Goal: Information Seeking & Learning: Learn about a topic

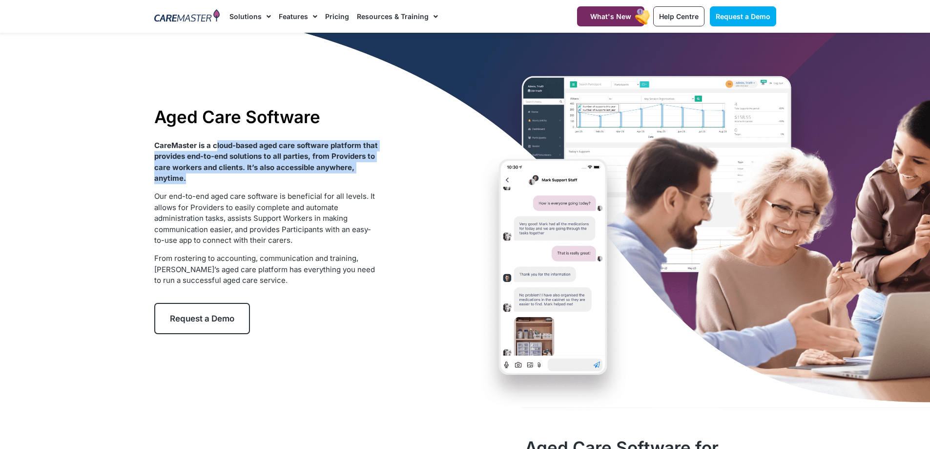
drag, startPoint x: 215, startPoint y: 146, endPoint x: 273, endPoint y: 175, distance: 64.9
click at [273, 175] on p "CareMaster is a cloud-based aged care software platform that provides end-to-en…" at bounding box center [266, 162] width 224 height 44
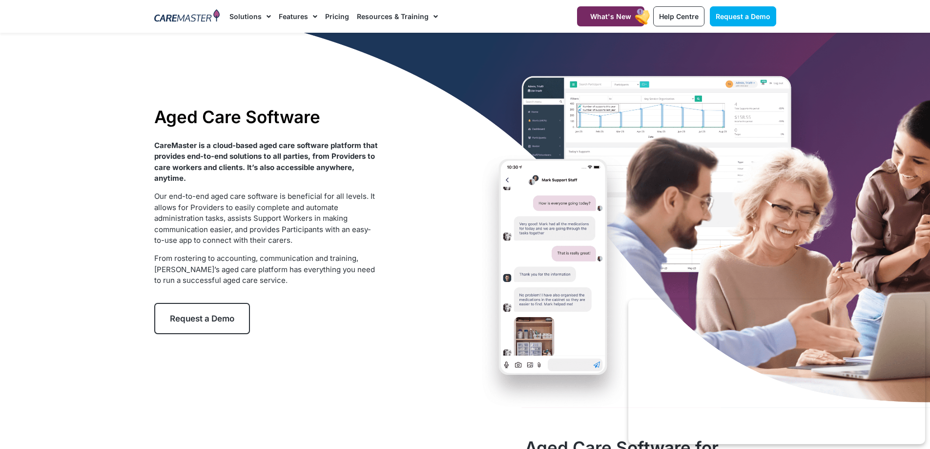
click at [272, 175] on p "CareMaster is a cloud-based aged care software platform that provides end-to-en…" at bounding box center [266, 162] width 224 height 44
drag, startPoint x: 246, startPoint y: 164, endPoint x: 267, endPoint y: 173, distance: 22.7
click at [267, 173] on p "CareMaster is a cloud-based aged care software platform that provides end-to-en…" at bounding box center [266, 162] width 224 height 44
click at [267, 175] on p "CareMaster is a cloud-based aged care software platform that provides end-to-en…" at bounding box center [266, 162] width 224 height 44
click at [218, 174] on p "CareMaster is a cloud-based aged care software platform that provides end-to-en…" at bounding box center [266, 162] width 224 height 44
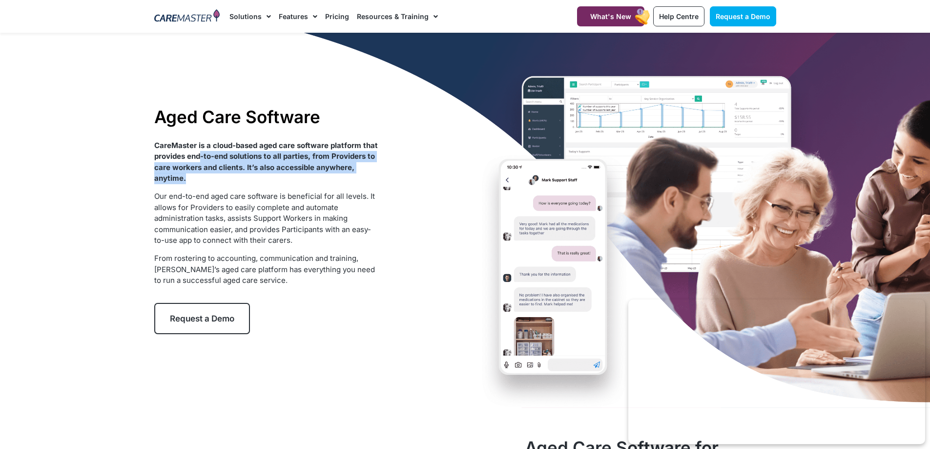
click at [255, 180] on p "CareMaster is a cloud-based aged care software platform that provides end-to-en…" at bounding box center [266, 162] width 224 height 44
click at [253, 180] on p "CareMaster is a cloud-based aged care software platform that provides end-to-en…" at bounding box center [266, 162] width 224 height 44
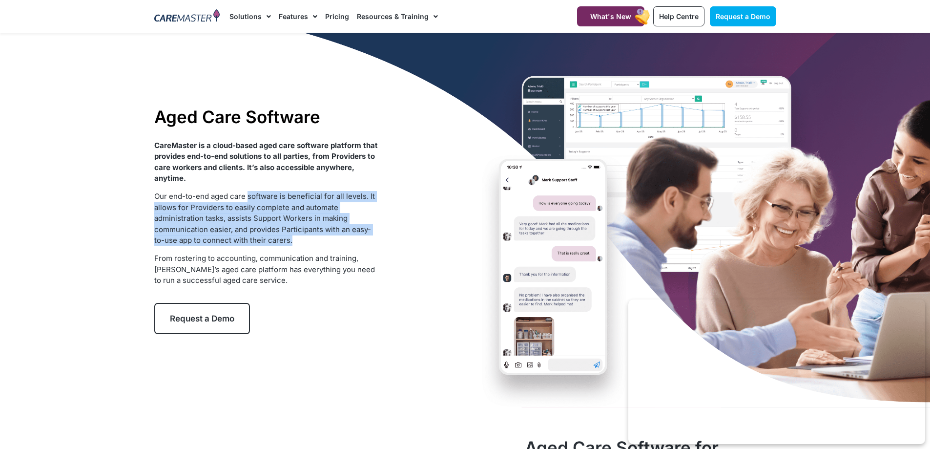
drag, startPoint x: 247, startPoint y: 199, endPoint x: 301, endPoint y: 243, distance: 69.8
click at [301, 243] on p "Our end-to-end aged care software is beneficial for all levels. It allows for P…" at bounding box center [266, 218] width 224 height 55
click at [299, 242] on p "Our end-to-end aged care software is beneficial for all levels. It allows for P…" at bounding box center [266, 218] width 224 height 55
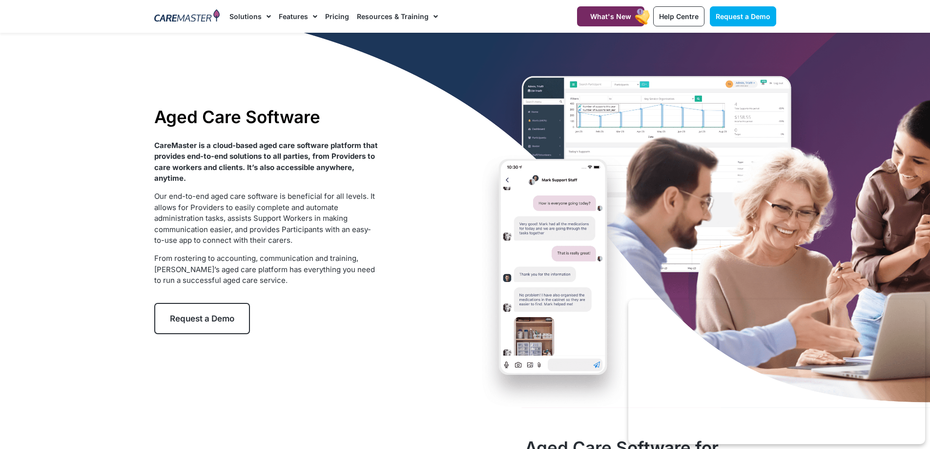
click at [252, 227] on span "Our end-to-end aged care software is beneficial for all levels. It allows for P…" at bounding box center [264, 217] width 221 height 53
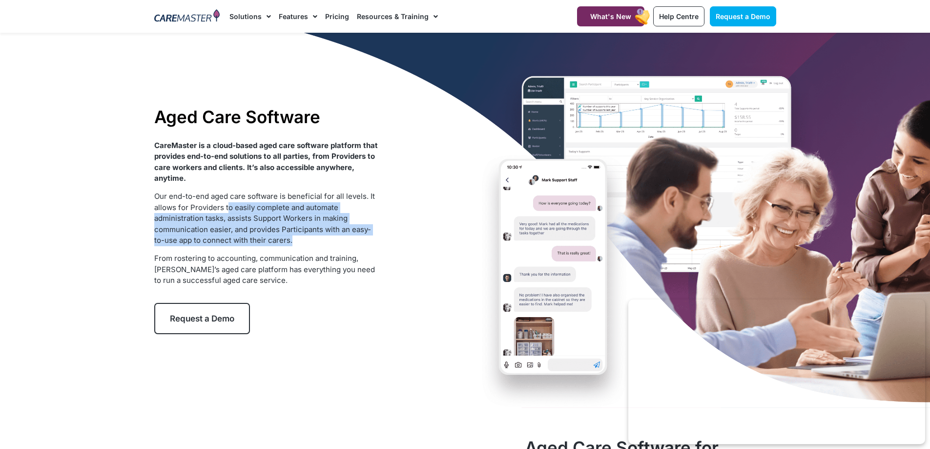
drag, startPoint x: 311, startPoint y: 234, endPoint x: 336, endPoint y: 241, distance: 26.7
click at [336, 241] on p "Our end-to-end aged care software is beneficial for all levels. It allows for P…" at bounding box center [266, 218] width 224 height 55
click at [328, 242] on p "Our end-to-end aged care software is beneficial for all levels. It allows for P…" at bounding box center [266, 218] width 224 height 55
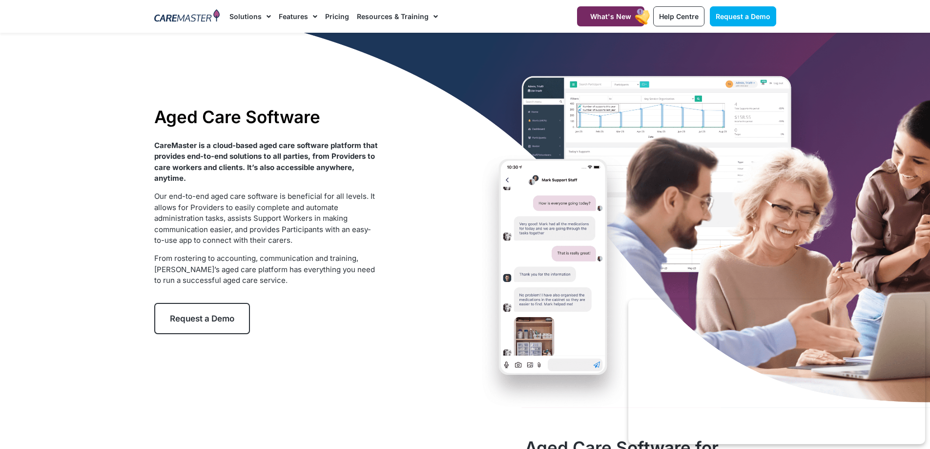
click at [288, 229] on span "Our end-to-end aged care software is beneficial for all levels. It allows for P…" at bounding box center [264, 217] width 221 height 53
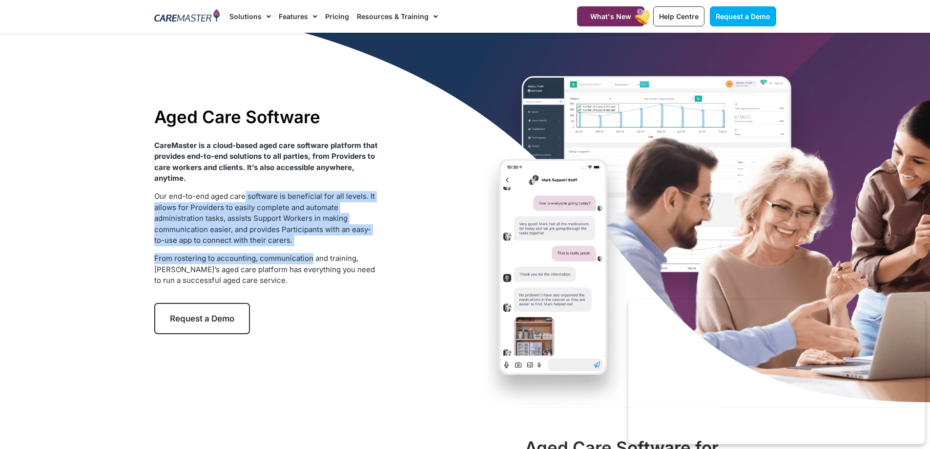
drag, startPoint x: 266, startPoint y: 212, endPoint x: 312, endPoint y: 250, distance: 59.7
click at [312, 250] on div "CareMaster is a cloud-based aged care software platform that provides end-to-en…" at bounding box center [266, 213] width 224 height 146
click at [310, 245] on p "Our end-to-end aged care software is beneficial for all levels. It allows for P…" at bounding box center [266, 218] width 224 height 55
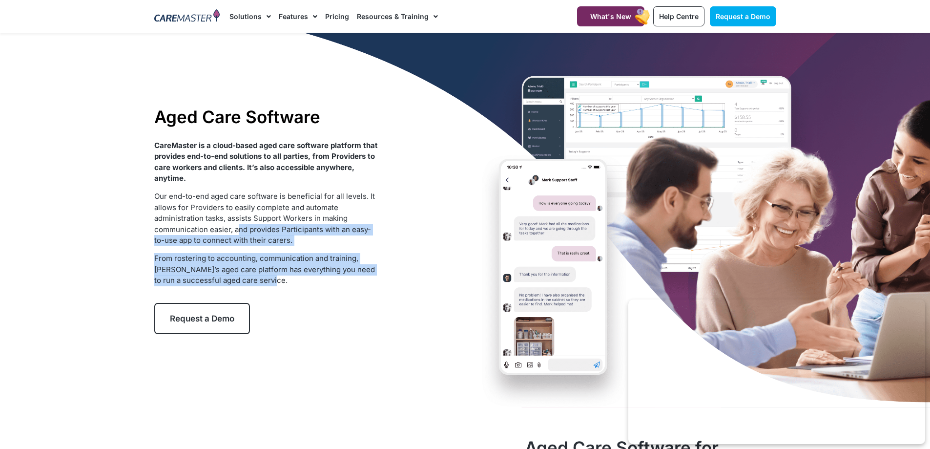
drag, startPoint x: 249, startPoint y: 238, endPoint x: 293, endPoint y: 279, distance: 60.1
click at [293, 279] on div "CareMaster is a cloud-based aged care software platform that provides end-to-en…" at bounding box center [266, 213] width 224 height 146
click at [293, 279] on p "From rostering to accounting, communication and training, CareMaster’s aged car…" at bounding box center [266, 269] width 224 height 33
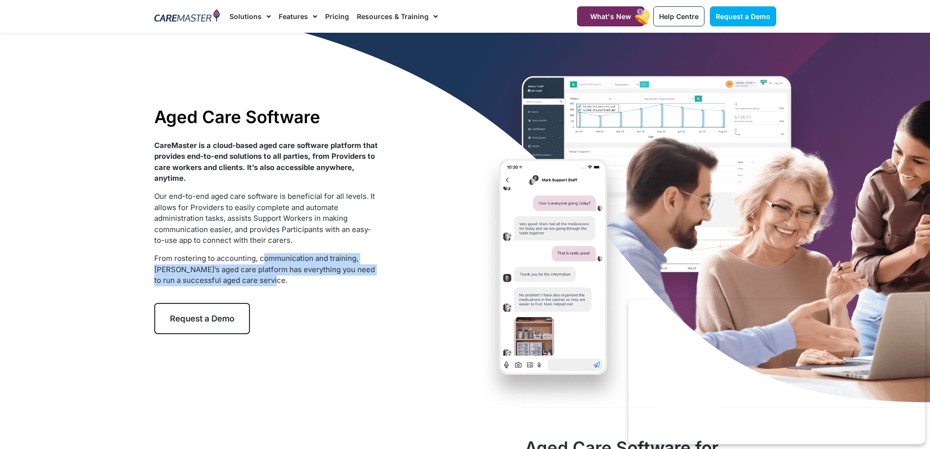
drag, startPoint x: 291, startPoint y: 274, endPoint x: 307, endPoint y: 284, distance: 18.8
click at [307, 284] on div "CareMaster is a cloud-based aged care software platform that provides end-to-en…" at bounding box center [266, 213] width 224 height 146
click at [307, 284] on p "From rostering to accounting, communication and training, CareMaster’s aged car…" at bounding box center [266, 269] width 224 height 33
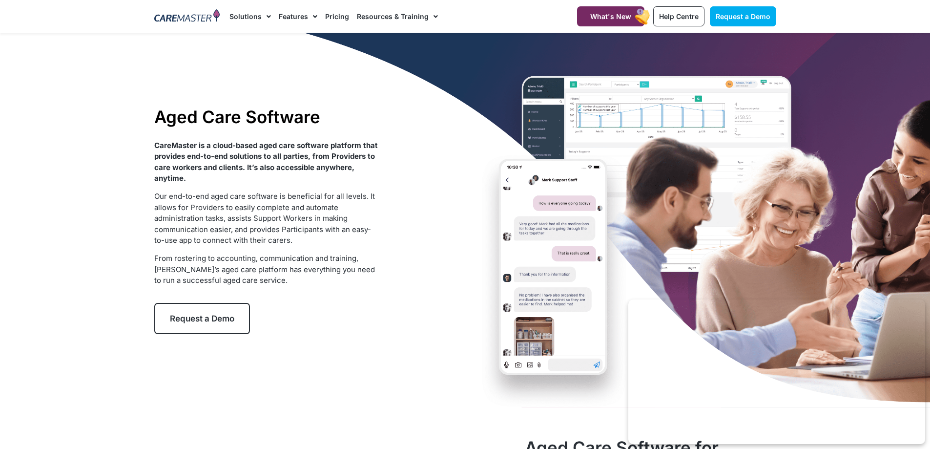
click at [277, 278] on p "From rostering to accounting, communication and training, CareMaster’s aged car…" at bounding box center [266, 269] width 224 height 33
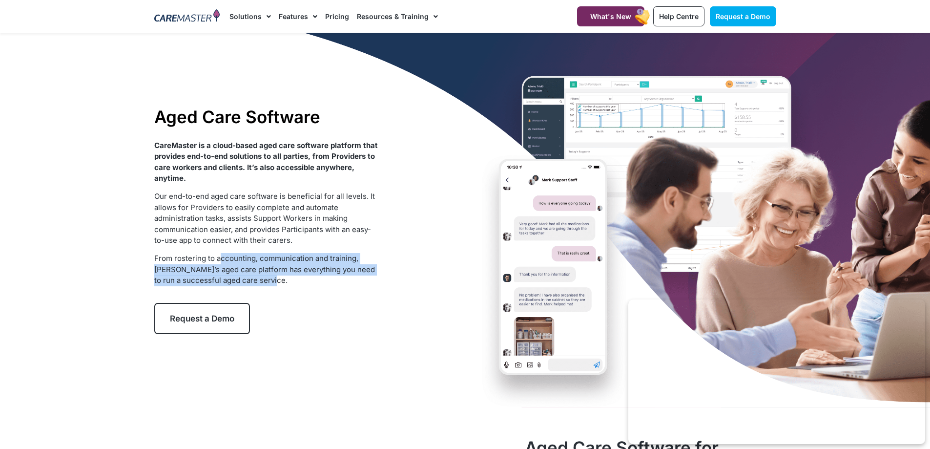
drag, startPoint x: 254, startPoint y: 273, endPoint x: 289, endPoint y: 284, distance: 36.4
click at [289, 284] on p "From rostering to accounting, communication and training, CareMaster’s aged car…" at bounding box center [266, 269] width 224 height 33
click at [289, 282] on p "From rostering to accounting, communication and training, CareMaster’s aged car…" at bounding box center [266, 269] width 224 height 33
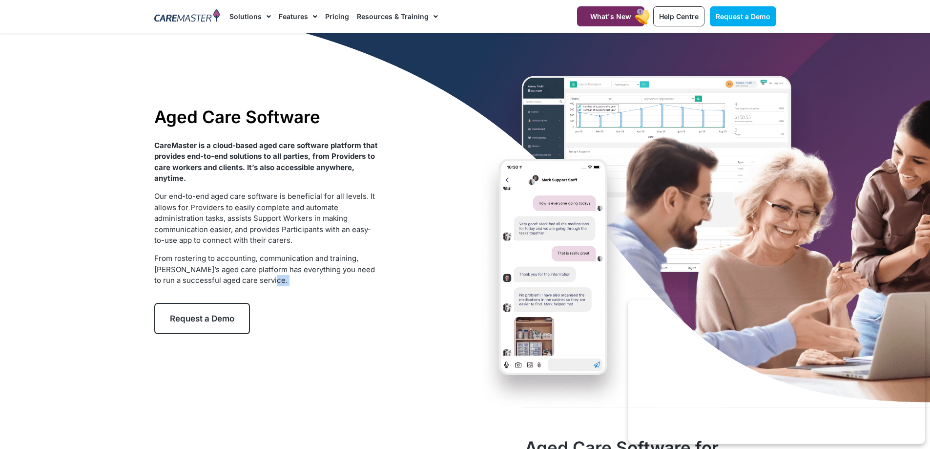
click at [288, 282] on p "From rostering to accounting, communication and training, CareMaster’s aged car…" at bounding box center [266, 269] width 224 height 33
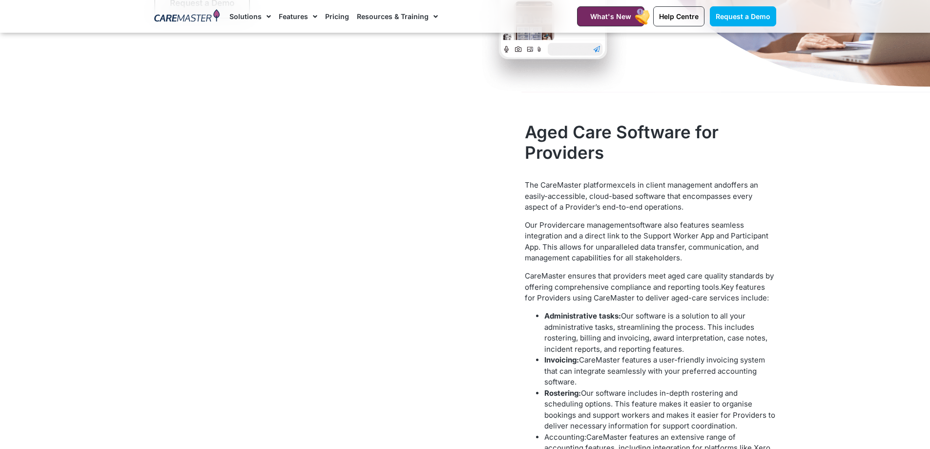
scroll to position [342, 0]
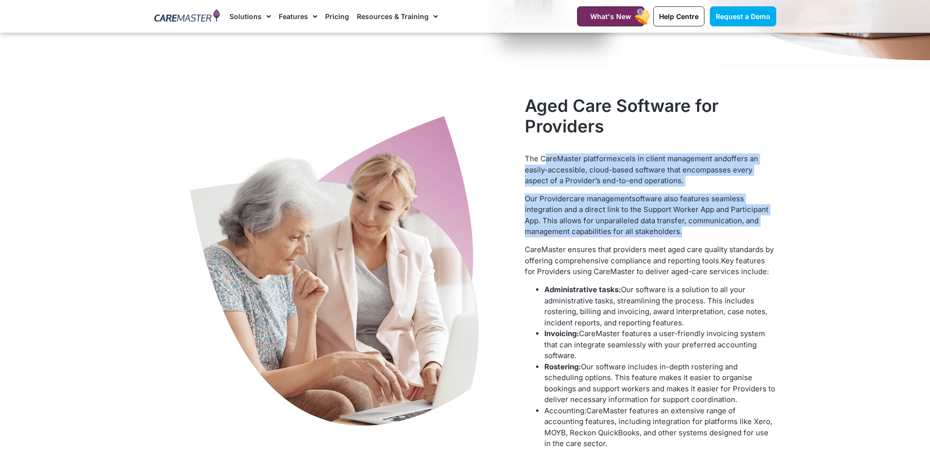
drag, startPoint x: 548, startPoint y: 158, endPoint x: 690, endPoint y: 233, distance: 160.4
click at [690, 233] on div "The CareMaster platform excels in client management and offers an easily-access…" at bounding box center [650, 301] width 251 height 296
click at [689, 233] on p "Our Provider care management software also features seamless integration and a …" at bounding box center [650, 215] width 251 height 44
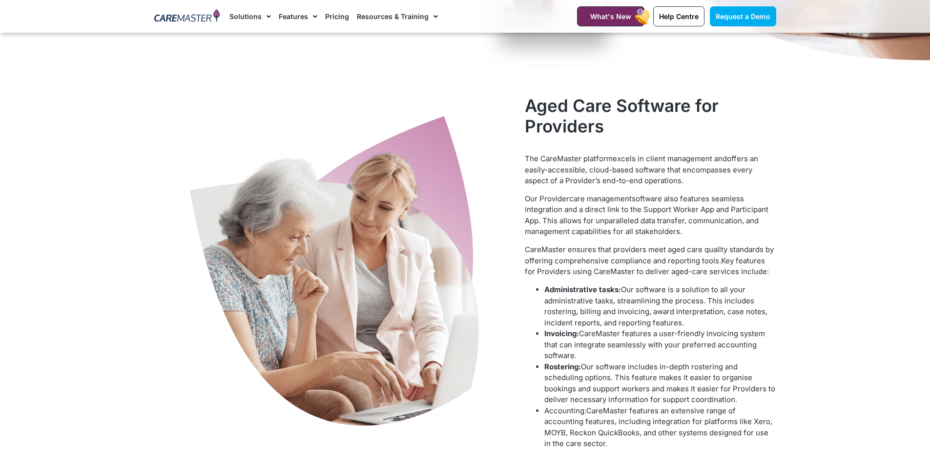
click at [689, 232] on p "Our Provider care management software also features seamless integration and a …" at bounding box center [650, 215] width 251 height 44
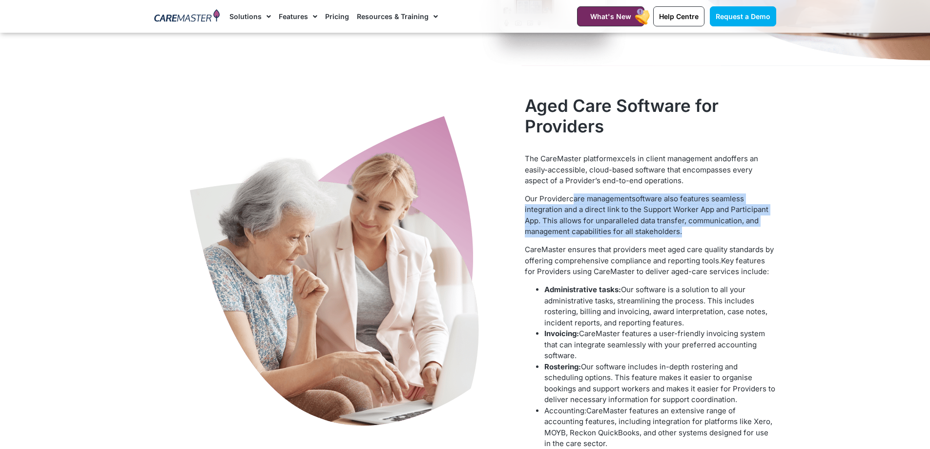
drag, startPoint x: 575, startPoint y: 201, endPoint x: 704, endPoint y: 231, distance: 132.7
click at [704, 231] on p "Our Provider care management software also features seamless integration and a …" at bounding box center [650, 215] width 251 height 44
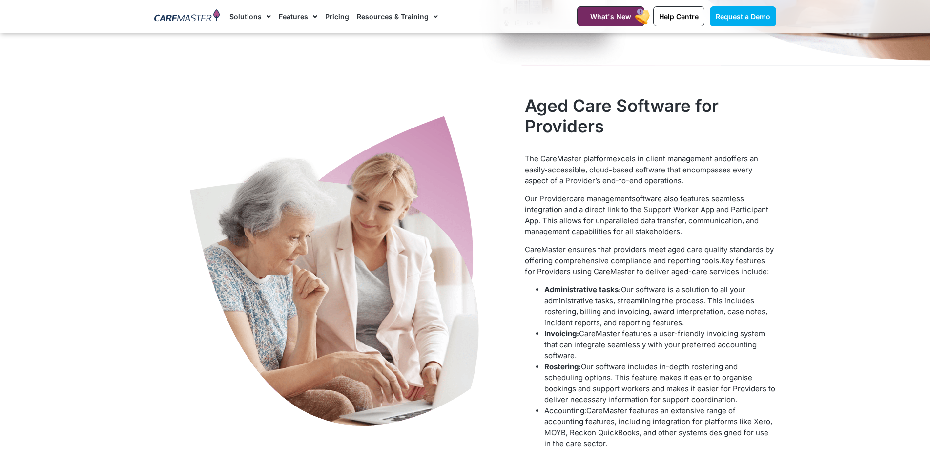
click at [674, 229] on span "software also features seamless integration and a direct link to the Support Wo…" at bounding box center [647, 215] width 244 height 42
drag, startPoint x: 599, startPoint y: 232, endPoint x: 675, endPoint y: 240, distance: 76.0
click at [666, 240] on div "The CareMaster platform excels in client management and offers an easily-access…" at bounding box center [650, 301] width 251 height 296
click at [674, 239] on div "The CareMaster platform excels in client management and offers an easily-access…" at bounding box center [650, 301] width 251 height 296
click at [579, 269] on span "Key features for Providers using CareMaster to deliver aged-care services inclu…" at bounding box center [647, 266] width 244 height 21
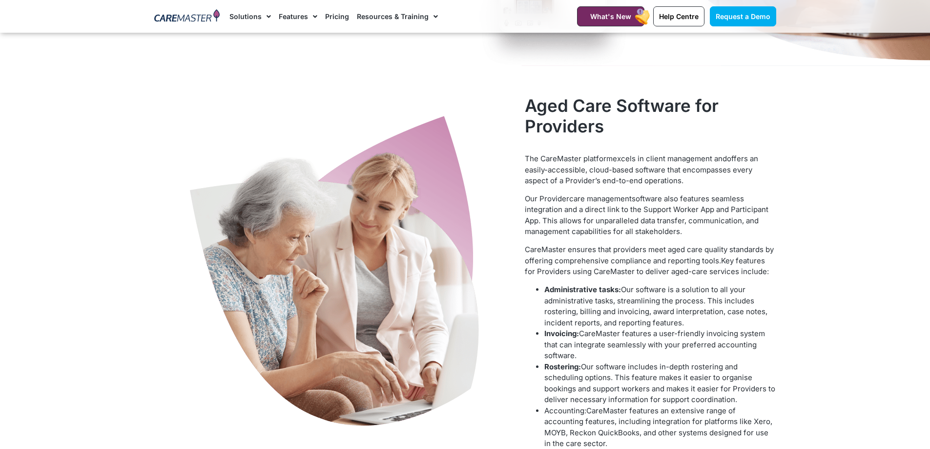
drag, startPoint x: 635, startPoint y: 283, endPoint x: 683, endPoint y: 356, distance: 87.1
click at [683, 356] on div "The CareMaster platform excels in client management and offers an easily-access…" at bounding box center [650, 301] width 251 height 296
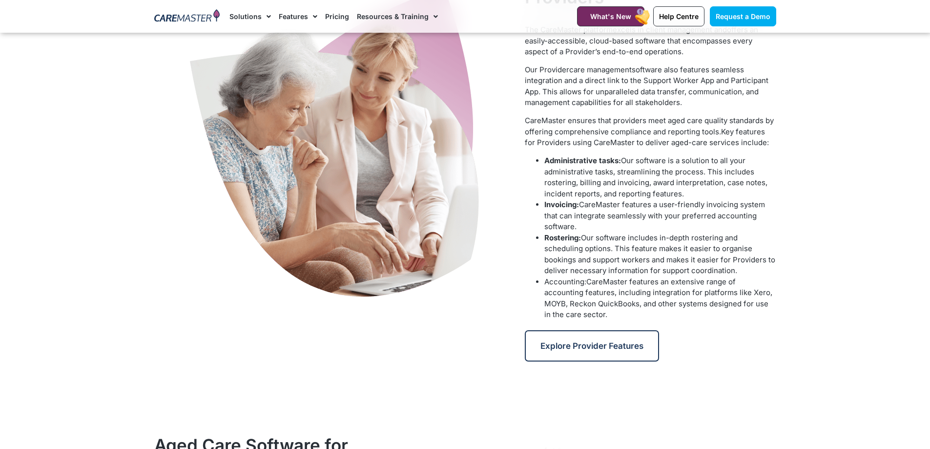
scroll to position [488, 0]
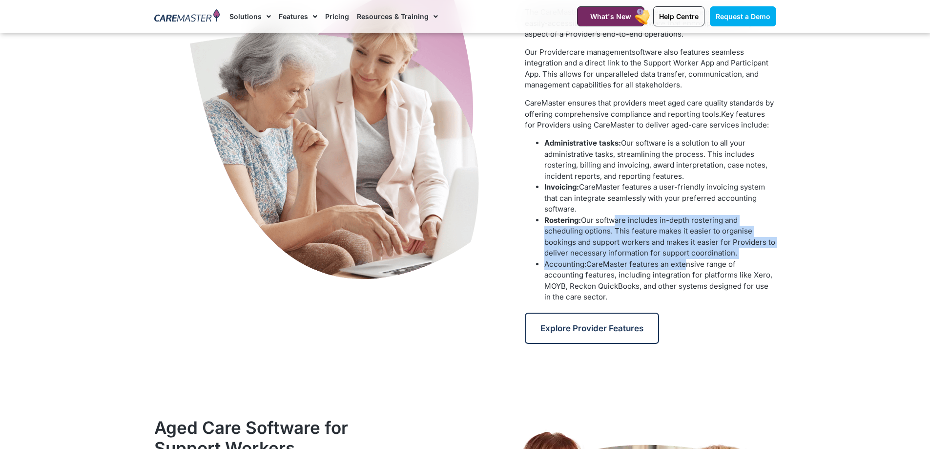
drag, startPoint x: 641, startPoint y: 233, endPoint x: 686, endPoint y: 260, distance: 52.1
click at [686, 260] on ul "Administrative tasks: Our software is a solution to all your administrative tas…" at bounding box center [650, 220] width 251 height 165
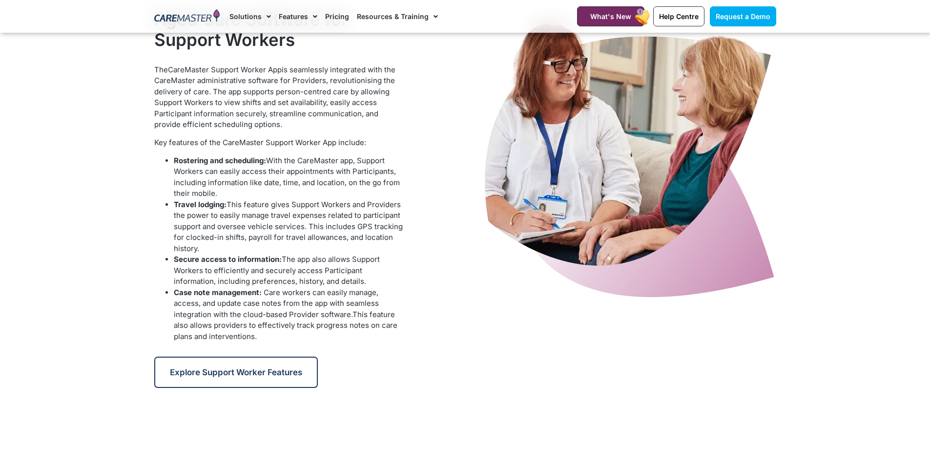
scroll to position [879, 0]
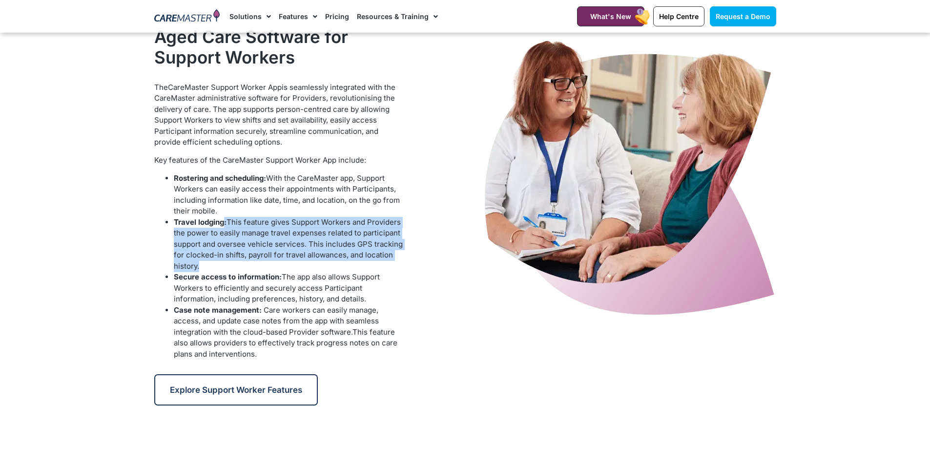
drag, startPoint x: 222, startPoint y: 223, endPoint x: 321, endPoint y: 263, distance: 106.9
click at [321, 263] on li "Travel lodging: This feature gives Support Workers and Providers the power to e…" at bounding box center [289, 244] width 231 height 55
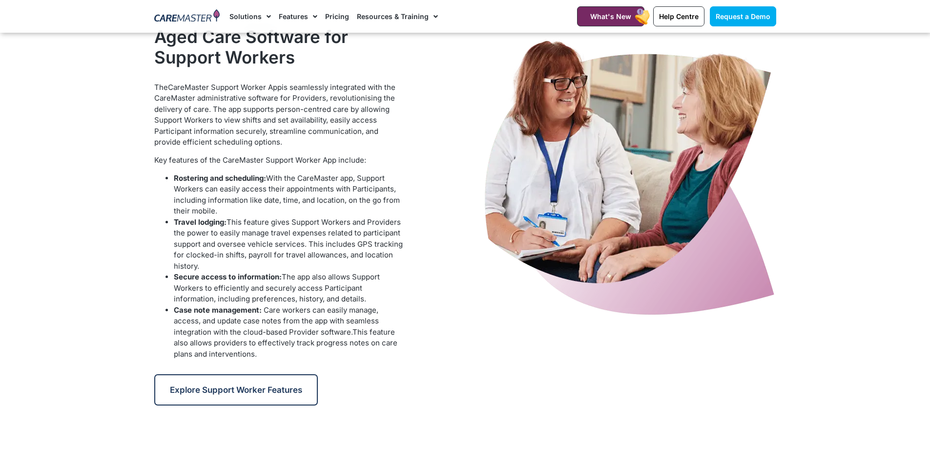
click at [299, 256] on span "This feature gives Support Workers and Providers the power to easily manage tra…" at bounding box center [288, 243] width 229 height 53
drag, startPoint x: 283, startPoint y: 242, endPoint x: 341, endPoint y: 267, distance: 63.4
click at [345, 268] on li "Travel lodging: This feature gives Support Workers and Providers the power to e…" at bounding box center [289, 244] width 231 height 55
click at [336, 265] on li "Travel lodging: This feature gives Support Workers and Providers the power to e…" at bounding box center [289, 244] width 231 height 55
click at [331, 265] on li "Travel lodging: This feature gives Support Workers and Providers the power to e…" at bounding box center [289, 244] width 231 height 55
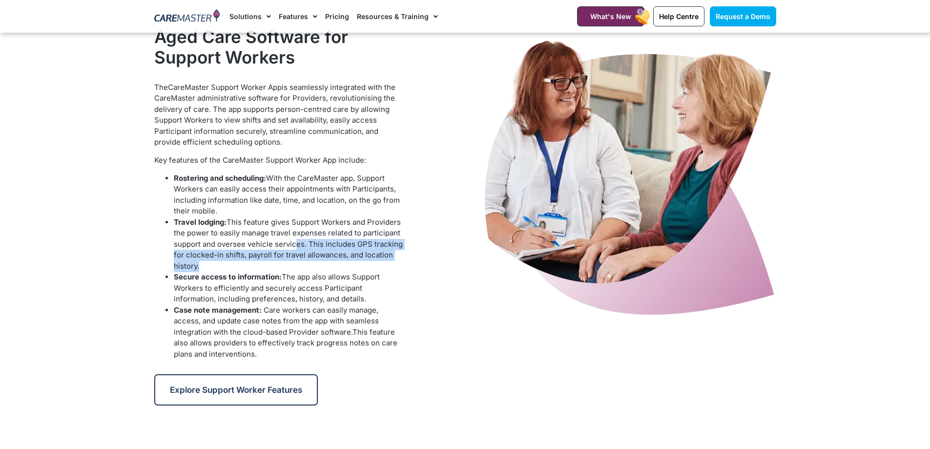
drag, startPoint x: 363, startPoint y: 268, endPoint x: 380, endPoint y: 273, distance: 17.8
click at [384, 274] on ul "Rostering and scheduling: With the CareMaster app, Support Workers can easily a…" at bounding box center [279, 266] width 251 height 187
click at [314, 261] on li "Travel lodging: This feature gives Support Workers and Providers the power to e…" at bounding box center [289, 244] width 231 height 55
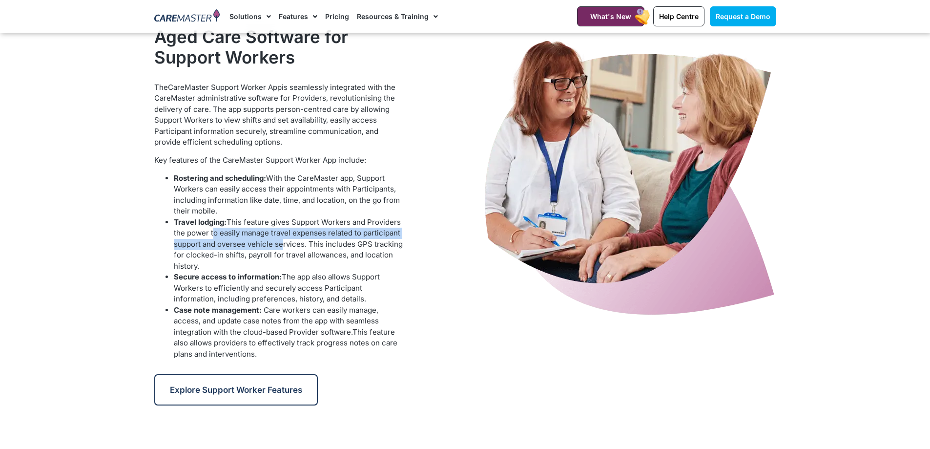
click at [288, 250] on span "This feature gives Support Workers and Providers the power to easily manage tra…" at bounding box center [288, 243] width 229 height 53
drag, startPoint x: 281, startPoint y: 266, endPoint x: 275, endPoint y: 267, distance: 5.9
click at [280, 267] on li "Travel lodging: This feature gives Support Workers and Providers the power to e…" at bounding box center [289, 244] width 231 height 55
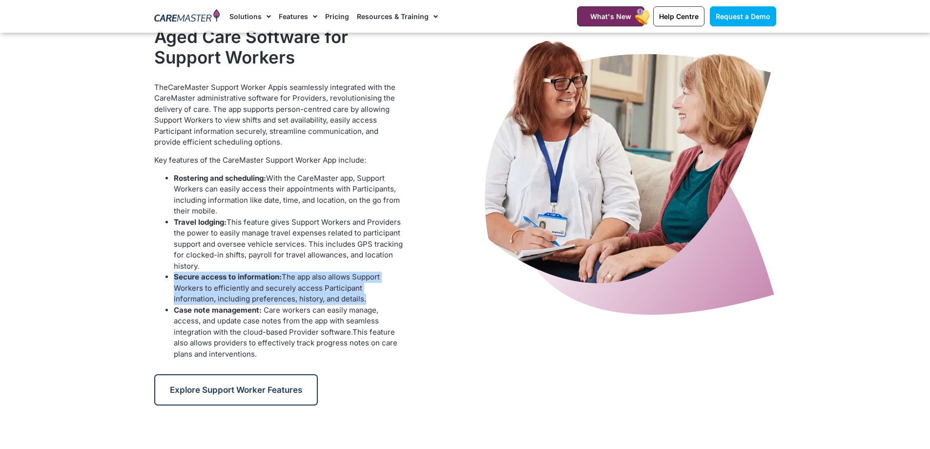
drag, startPoint x: 233, startPoint y: 269, endPoint x: 335, endPoint y: 295, distance: 104.8
click at [335, 295] on ul "Rostering and scheduling: With the CareMaster app, Support Workers can easily a…" at bounding box center [279, 266] width 251 height 187
click at [326, 294] on li "Secure access to information: The app also allows Support Workers to efficientl…" at bounding box center [289, 288] width 231 height 33
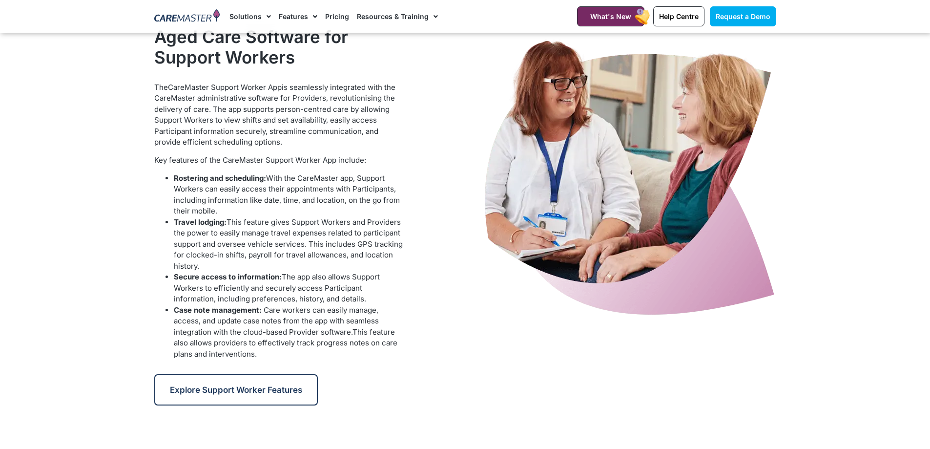
click at [301, 292] on span "The app also allows Support Workers to efficiently and securely access Particip…" at bounding box center [277, 287] width 206 height 31
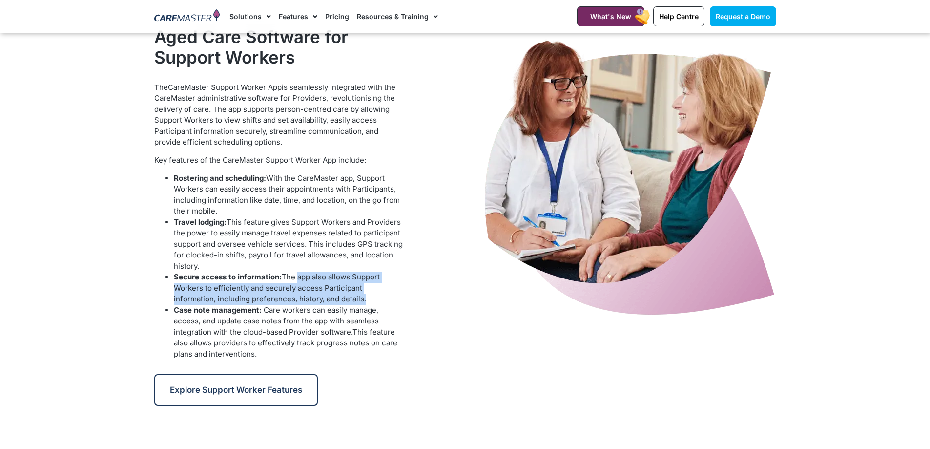
drag, startPoint x: 302, startPoint y: 280, endPoint x: 349, endPoint y: 294, distance: 48.5
click at [349, 294] on li "Secure access to information: The app also allows Support Workers to efficientl…" at bounding box center [289, 288] width 231 height 33
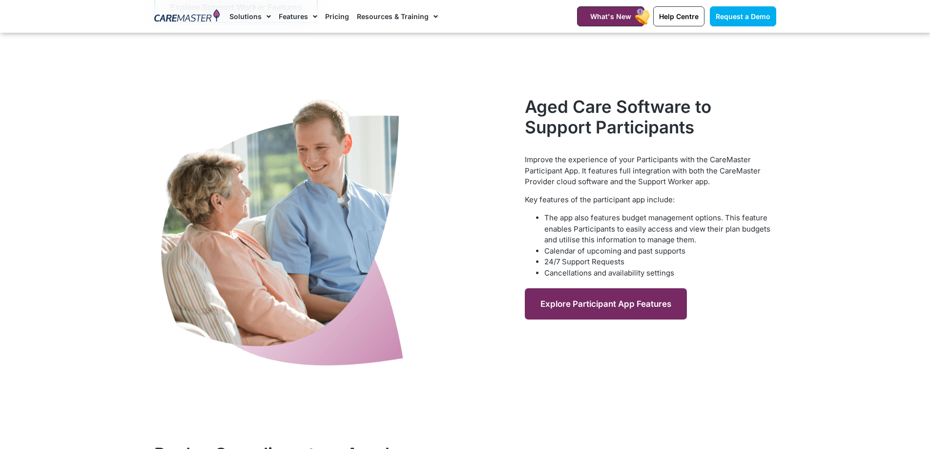
scroll to position [1270, 0]
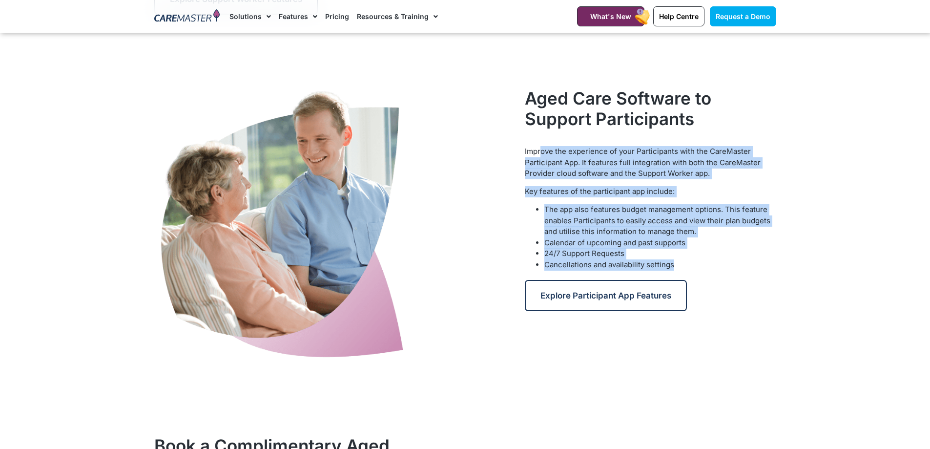
drag, startPoint x: 540, startPoint y: 152, endPoint x: 687, endPoint y: 263, distance: 184.5
click at [687, 263] on div "Improve the experience of your Participants with the CareMaster Participant App…" at bounding box center [650, 208] width 251 height 124
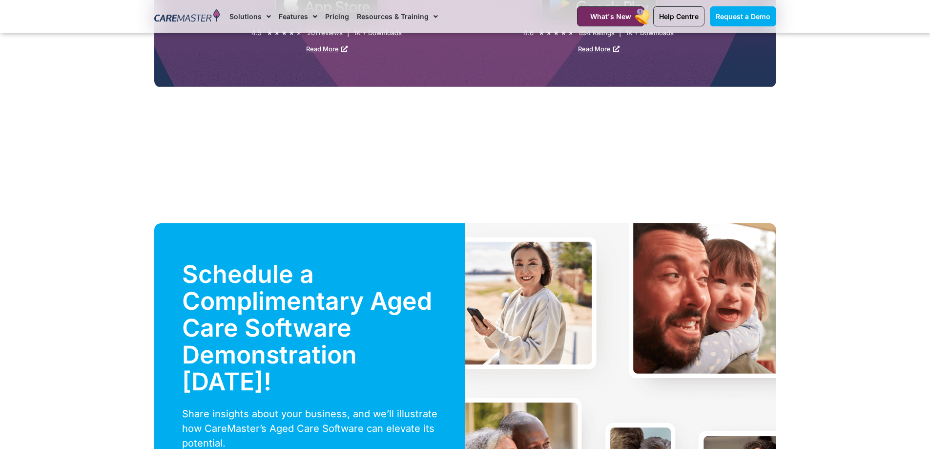
scroll to position [2051, 0]
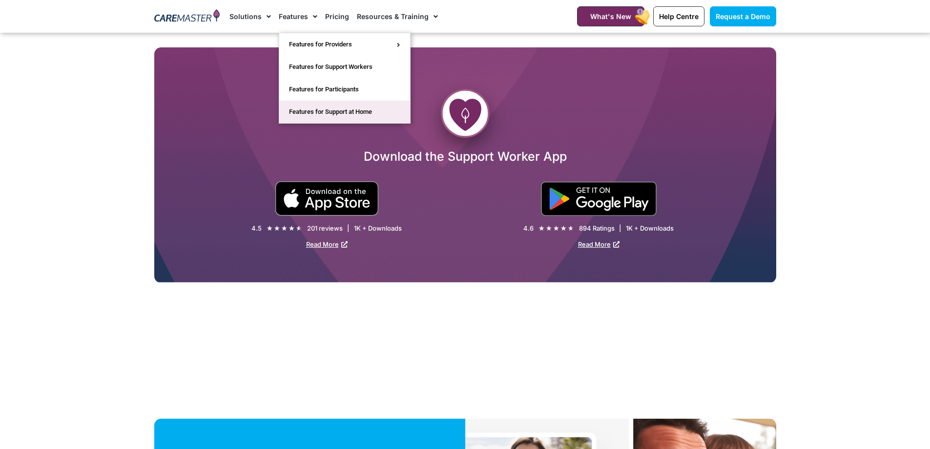
click at [334, 112] on link "Features for Support at Home" at bounding box center [344, 112] width 131 height 22
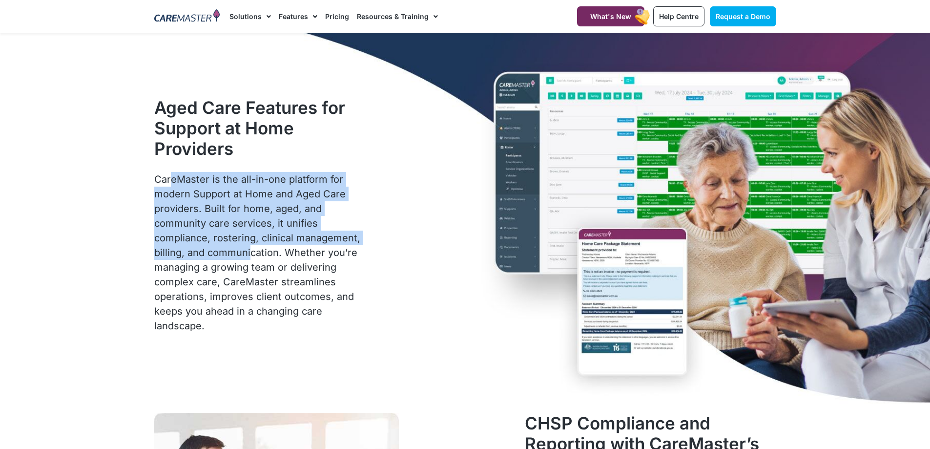
drag, startPoint x: 173, startPoint y: 175, endPoint x: 250, endPoint y: 246, distance: 104.4
click at [250, 246] on p "CareMaster is the all-in-one platform for modern Support at Home and Aged Care …" at bounding box center [259, 252] width 211 height 161
click at [247, 240] on p "CareMaster is the all-in-one platform for modern Support at Home and Aged Care …" at bounding box center [259, 252] width 211 height 161
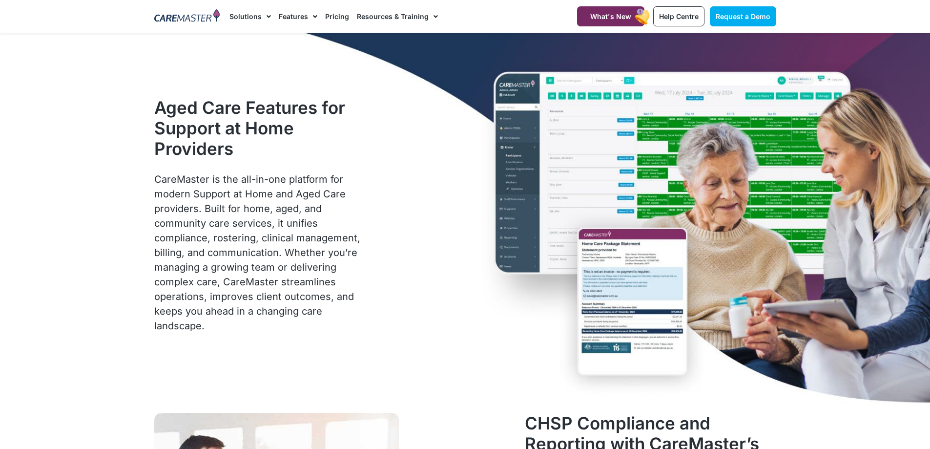
click at [246, 237] on p "CareMaster is the all-in-one platform for modern Support at Home and Aged Care …" at bounding box center [259, 252] width 211 height 161
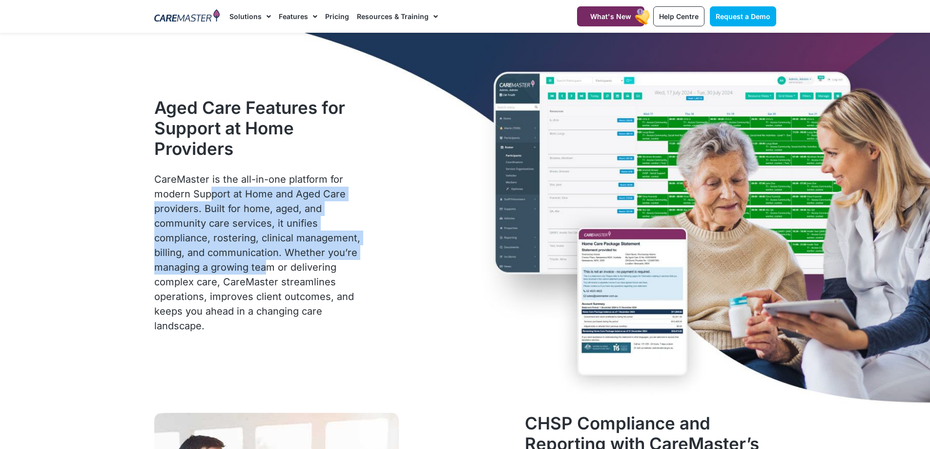
drag, startPoint x: 212, startPoint y: 195, endPoint x: 266, endPoint y: 260, distance: 84.2
click at [266, 260] on p "CareMaster is the all-in-one platform for modern Support at Home and Aged Care …" at bounding box center [259, 252] width 211 height 161
click at [266, 259] on p "CareMaster is the all-in-one platform for modern Support at Home and Aged Care …" at bounding box center [259, 252] width 211 height 161
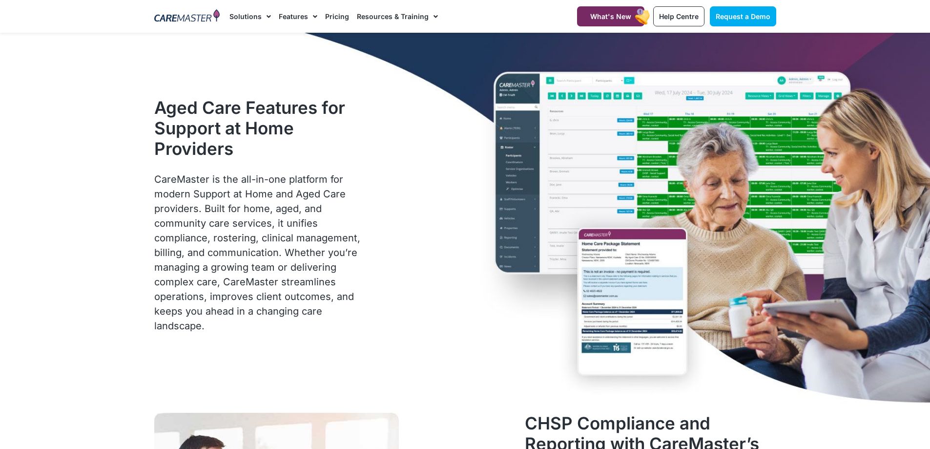
click at [266, 229] on p "CareMaster is the all-in-one platform for modern Support at Home and Aged Care …" at bounding box center [259, 252] width 211 height 161
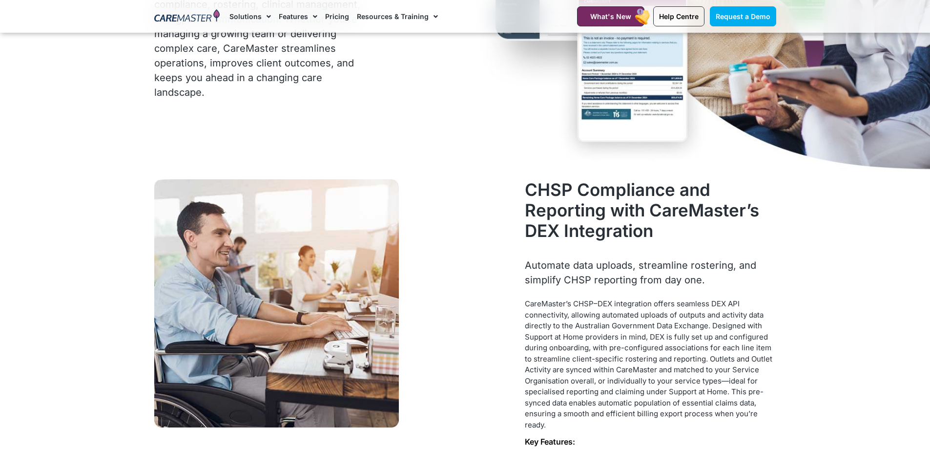
scroll to position [244, 0]
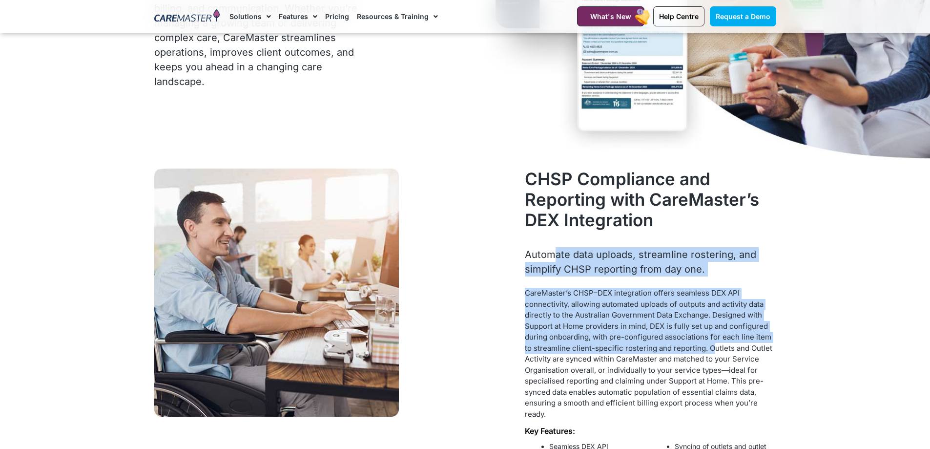
drag, startPoint x: 669, startPoint y: 317, endPoint x: 712, endPoint y: 342, distance: 49.7
click at [714, 345] on div "CHSP Compliance and Reporting with CareMaster’s DEX Integration Automate data u…" at bounding box center [650, 392] width 261 height 456
